Goal: Navigation & Orientation: Find specific page/section

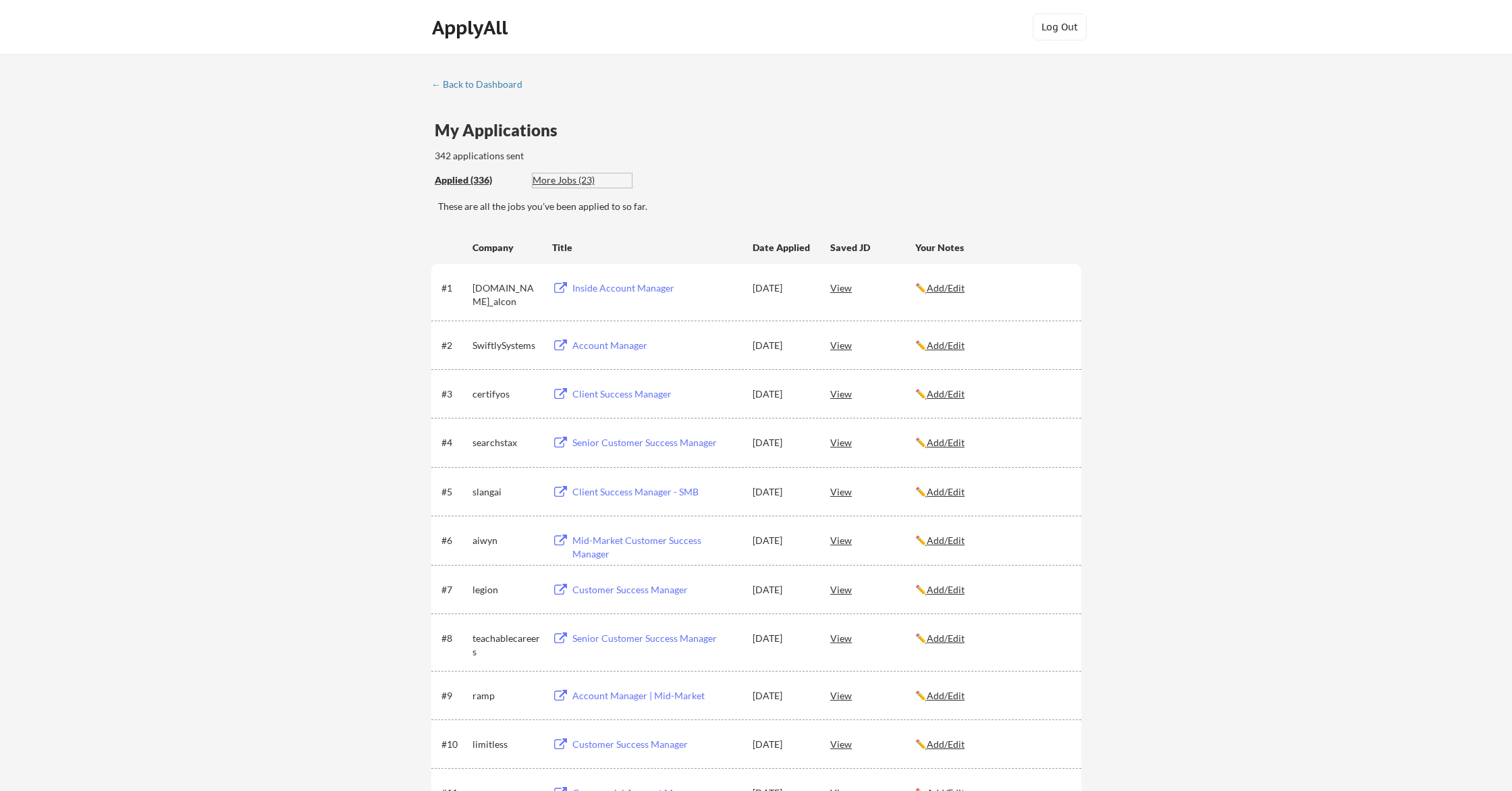
click at [578, 180] on div "More Jobs (23)" at bounding box center [582, 180] width 99 height 13
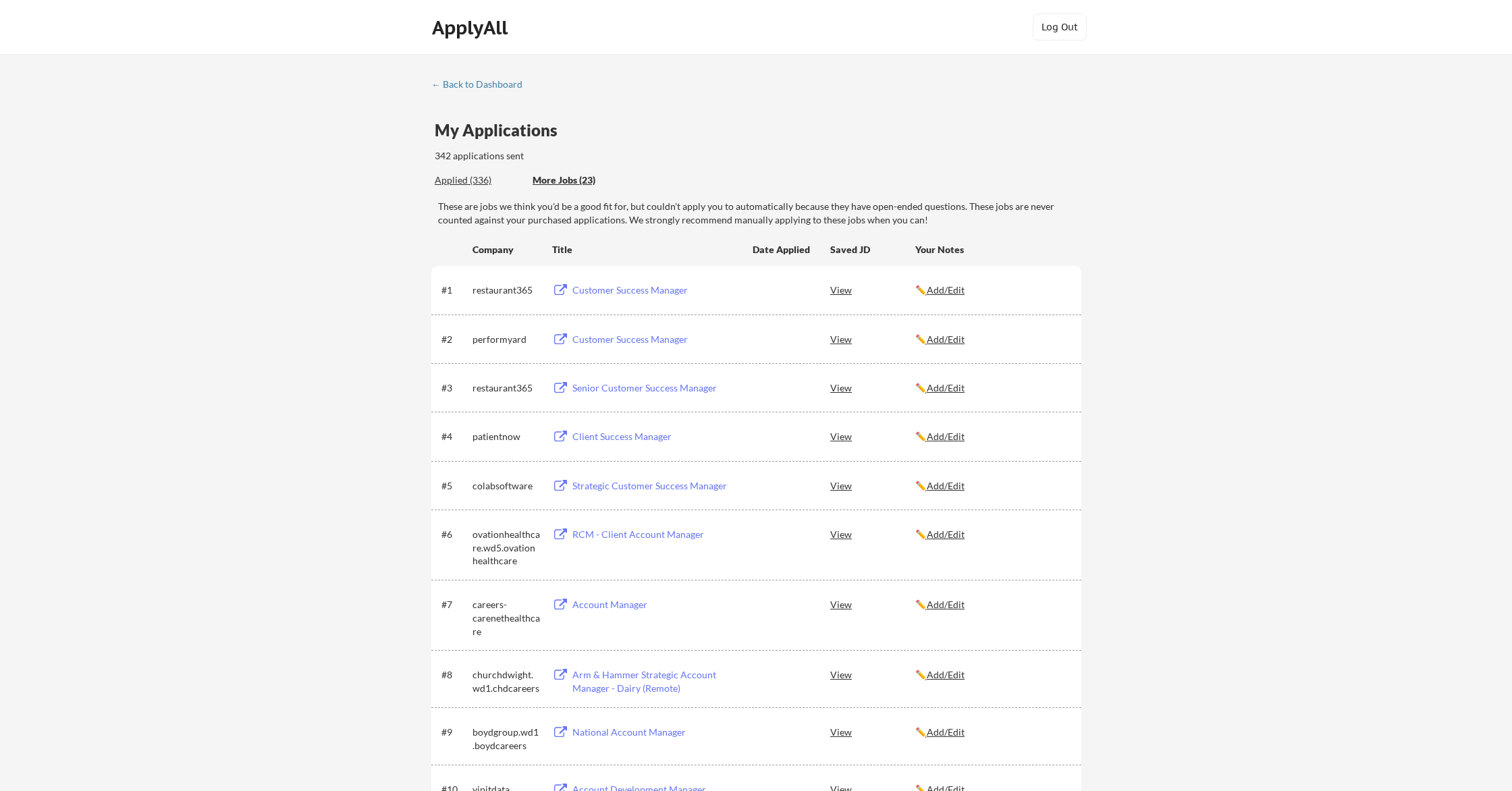
drag, startPoint x: 475, startPoint y: 178, endPoint x: 492, endPoint y: 179, distance: 17.0
click at [475, 178] on div "Applied (336)" at bounding box center [478, 180] width 88 height 13
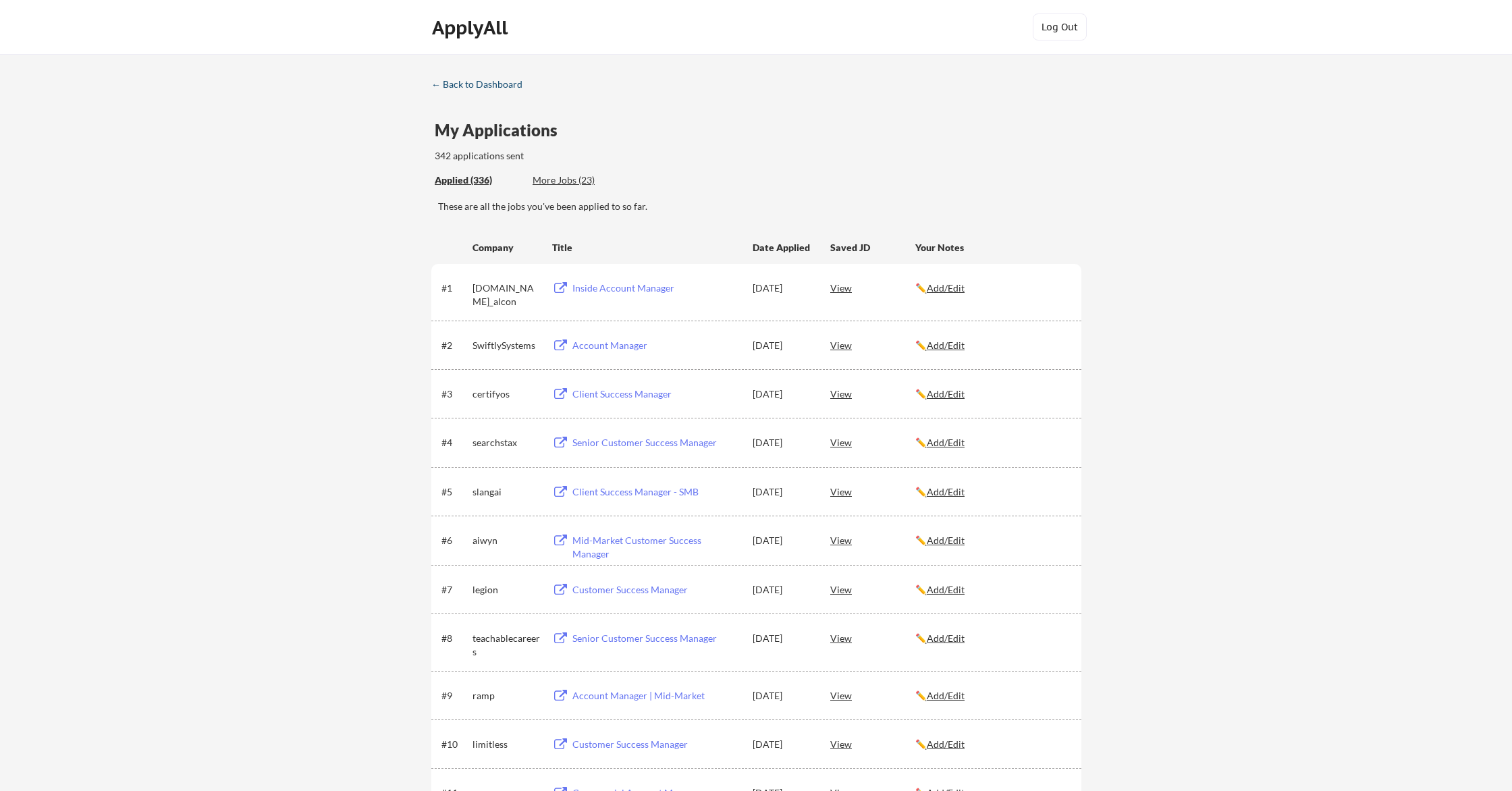
drag, startPoint x: 472, startPoint y: 83, endPoint x: 526, endPoint y: 125, distance: 68.4
click at [472, 83] on div "← Back to Dashboard" at bounding box center [482, 84] width 101 height 9
